Goal: Find specific page/section: Find specific page/section

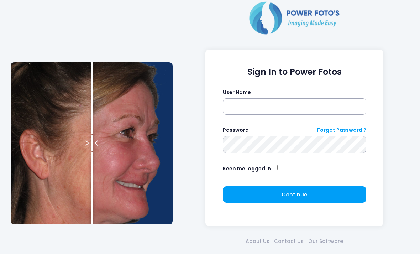
scroll to position [31, 0]
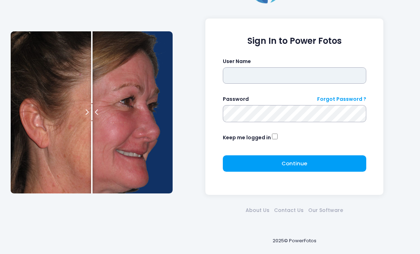
click at [269, 71] on input "text" at bounding box center [294, 75] width 143 height 16
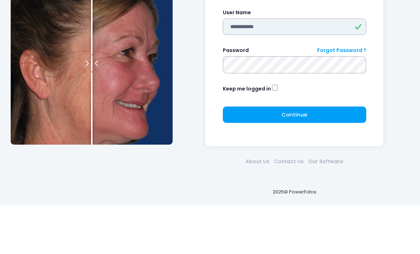
type input "**********"
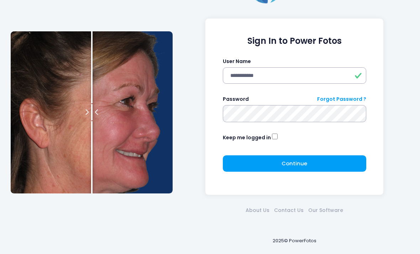
click at [298, 162] on span "Continue" at bounding box center [294, 162] width 26 height 7
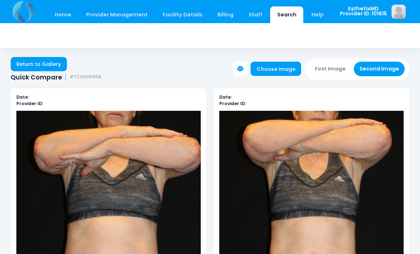
click at [39, 65] on link "Return to Gallery" at bounding box center [39, 64] width 56 height 14
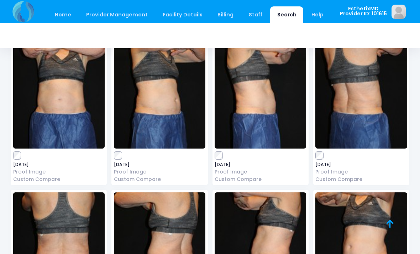
scroll to position [2271, 0]
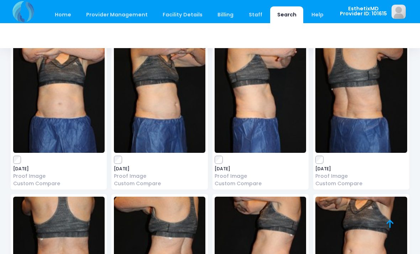
click at [163, 103] on img at bounding box center [159, 99] width 91 height 107
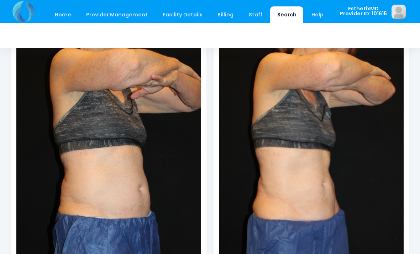
scroll to position [66, 0]
